Goal: Task Accomplishment & Management: Use online tool/utility

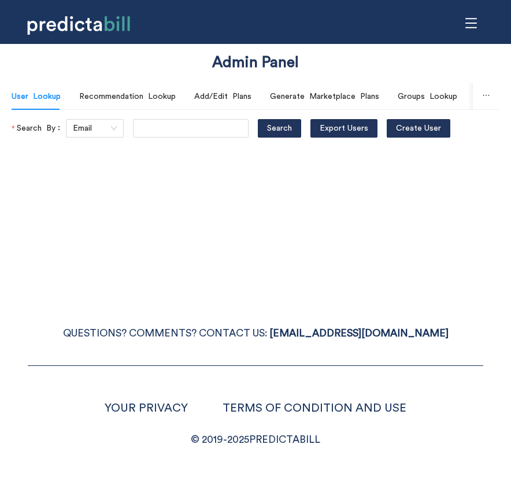
click at [187, 202] on div "Admin Panel User Lookup Recommendation Lookup Add/Edit Plans Generate Marketpla…" at bounding box center [255, 240] width 511 height 481
click at [171, 119] on input "text" at bounding box center [191, 128] width 116 height 19
type input "jessieewhite@yahoo.com"
click at [258, 119] on button "Search" at bounding box center [279, 128] width 43 height 19
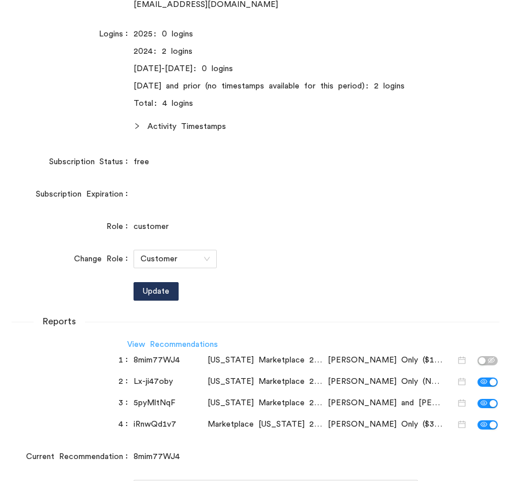
scroll to position [0, 0]
click at [164, 341] on link "View Recommendations" at bounding box center [172, 345] width 91 height 8
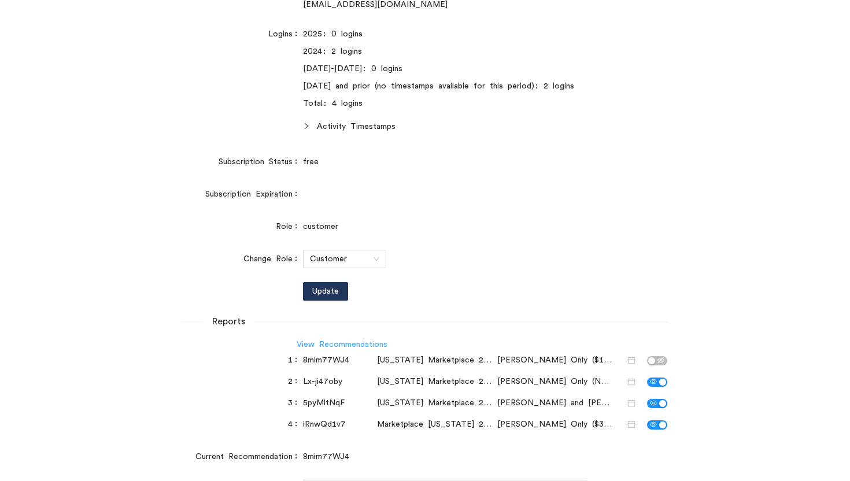
scroll to position [286, 0]
